Goal: Information Seeking & Learning: Learn about a topic

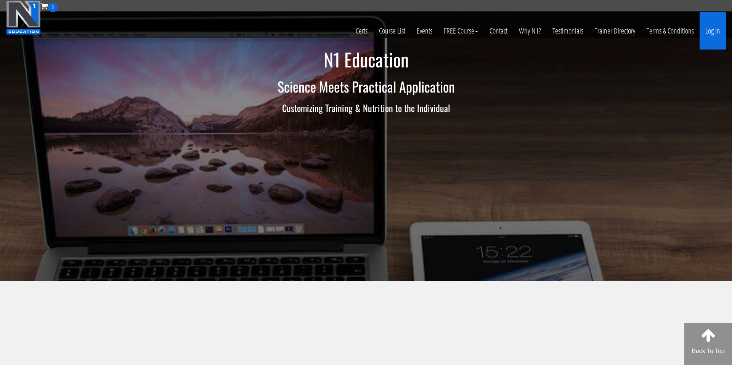
click at [721, 34] on link "Log In" at bounding box center [713, 30] width 26 height 37
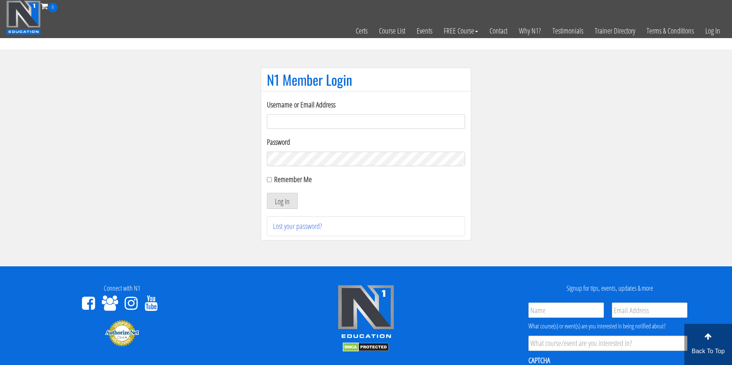
click at [393, 123] on input "Username or Email Address" at bounding box center [366, 121] width 198 height 14
type input "[EMAIL_ADDRESS][DOMAIN_NAME]"
click at [274, 180] on div "Remember Me" at bounding box center [366, 179] width 198 height 11
click at [269, 178] on input "Remember Me" at bounding box center [269, 179] width 5 height 5
checkbox input "true"
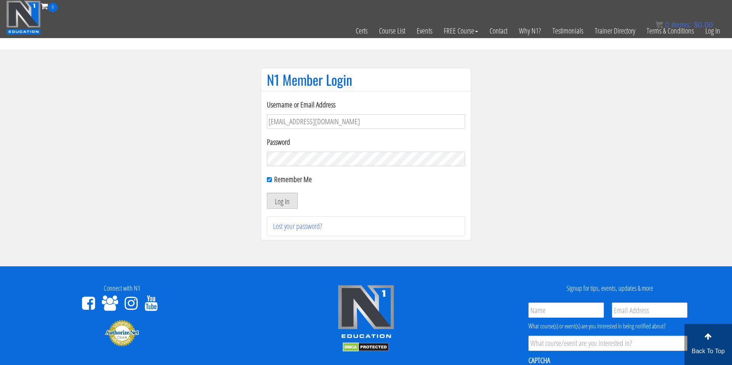
click at [272, 195] on button "Log In" at bounding box center [282, 201] width 31 height 16
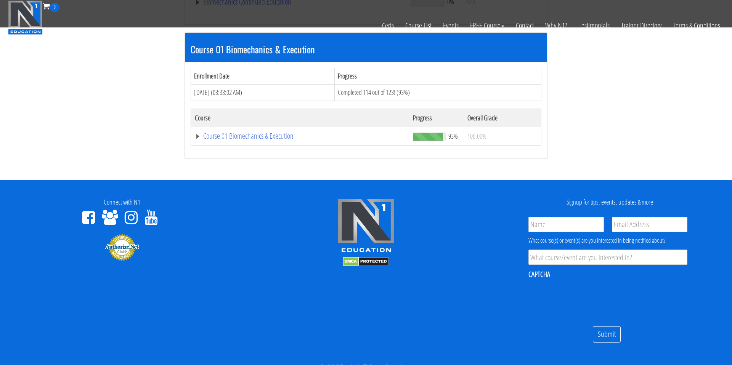
scroll to position [238, 0]
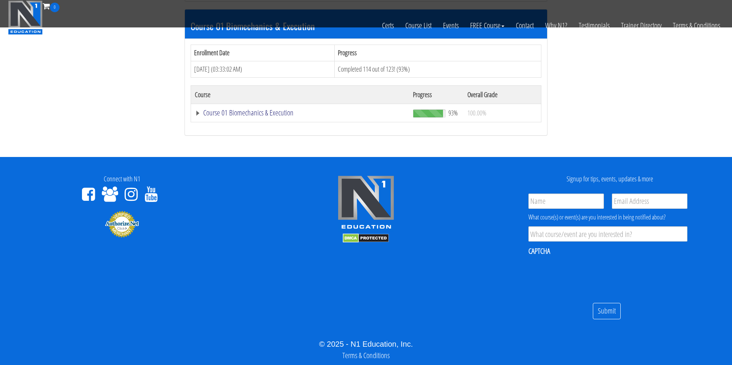
click at [239, 113] on link "Course 01 Biomechanics & Execution" at bounding box center [300, 113] width 211 height 8
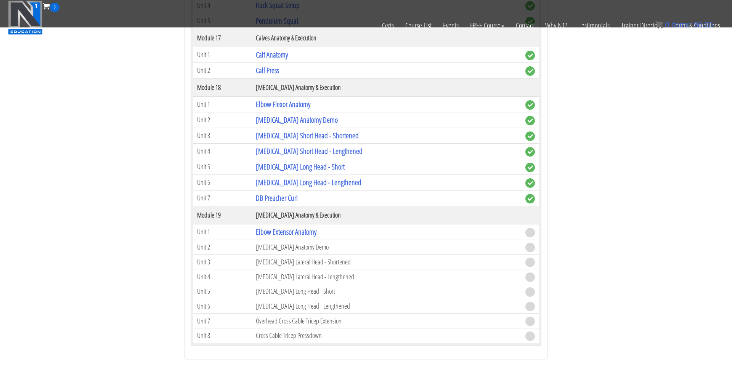
scroll to position [2256, 0]
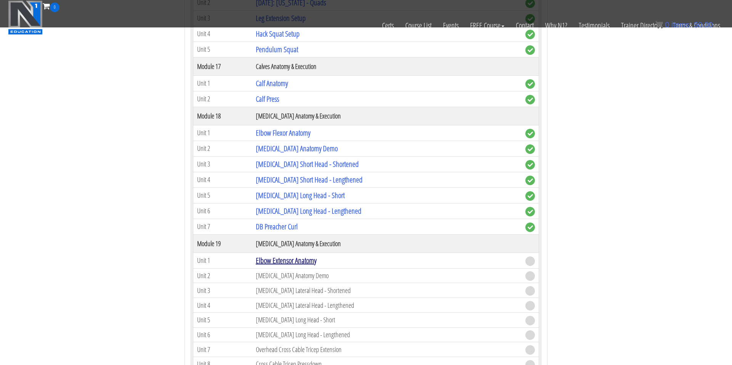
click at [294, 259] on link "Elbow Extensor Anatomy" at bounding box center [286, 261] width 61 height 10
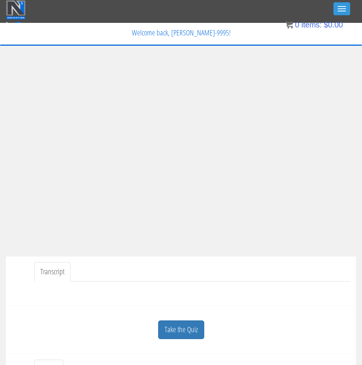
click at [193, 327] on link "Take the Quiz" at bounding box center [181, 330] width 46 height 19
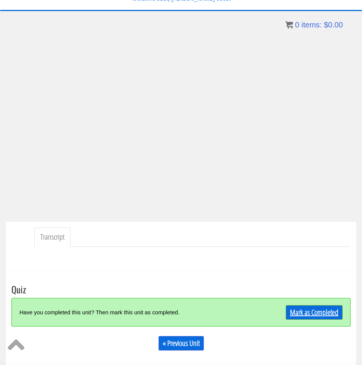
scroll to position [36, 0]
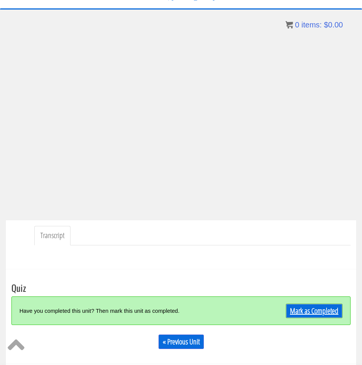
click at [301, 309] on link "Mark as Completed" at bounding box center [314, 311] width 57 height 14
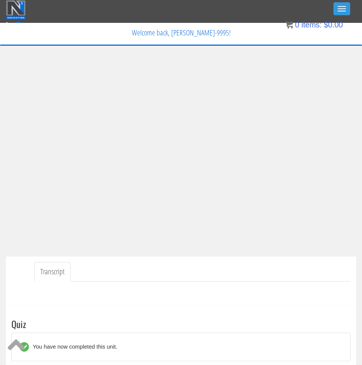
scroll to position [170, 0]
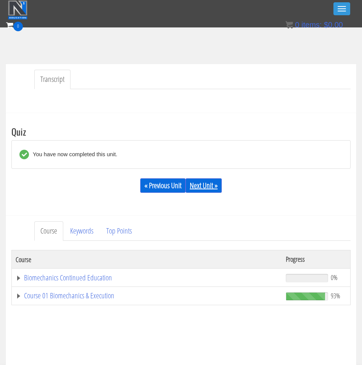
click at [205, 185] on link "Next Unit »" at bounding box center [204, 186] width 36 height 14
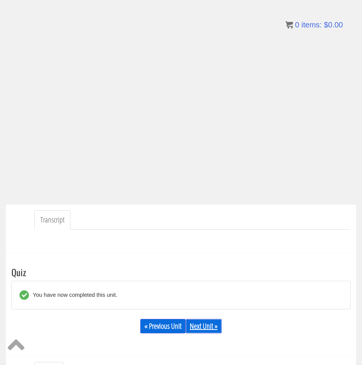
scroll to position [54, 0]
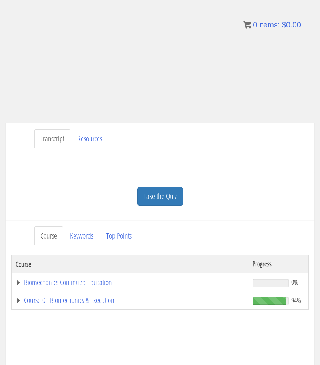
scroll to position [109, 0]
click at [83, 301] on link "Course 01 Biomechanics & Execution" at bounding box center [131, 301] width 230 height 8
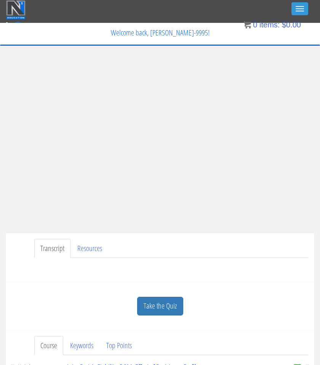
scroll to position [1326, 0]
click at [158, 304] on link "Take the Quiz" at bounding box center [160, 306] width 46 height 19
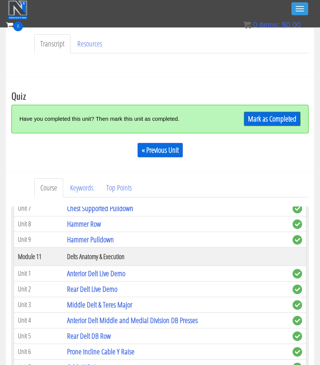
scroll to position [185, 0]
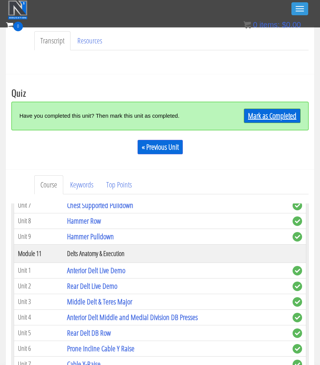
click at [258, 119] on link "Mark as Completed" at bounding box center [272, 116] width 57 height 14
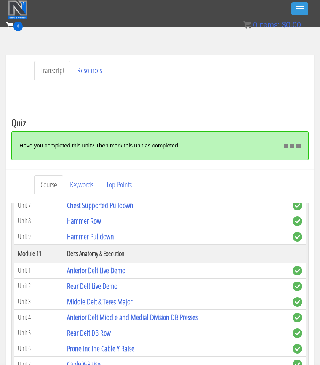
scroll to position [193, 0]
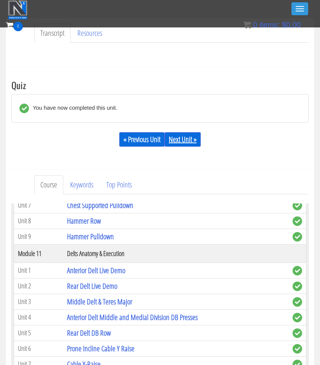
click at [190, 138] on link "Next Unit »" at bounding box center [183, 139] width 36 height 14
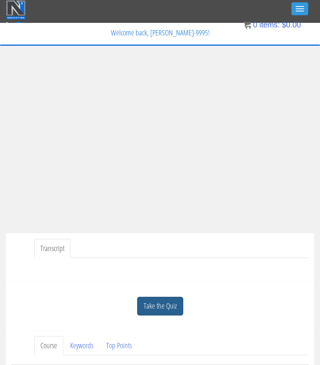
click at [159, 307] on link "Take the Quiz" at bounding box center [160, 306] width 46 height 19
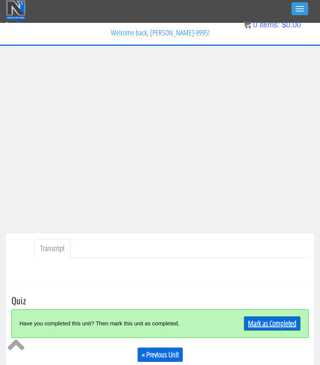
click at [255, 325] on link "Mark as Completed" at bounding box center [272, 324] width 57 height 14
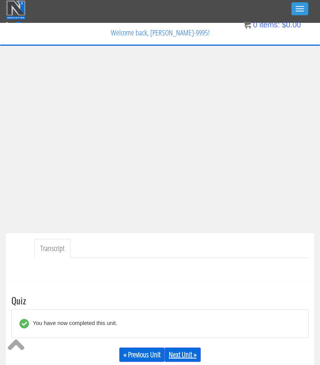
click at [187, 354] on link "Next Unit »" at bounding box center [183, 355] width 36 height 14
